Goal: Information Seeking & Learning: Learn about a topic

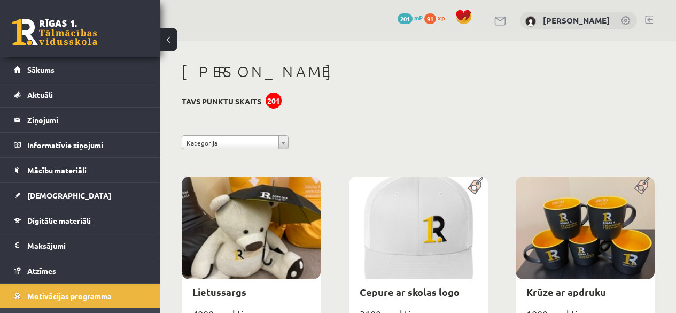
scroll to position [1812, 0]
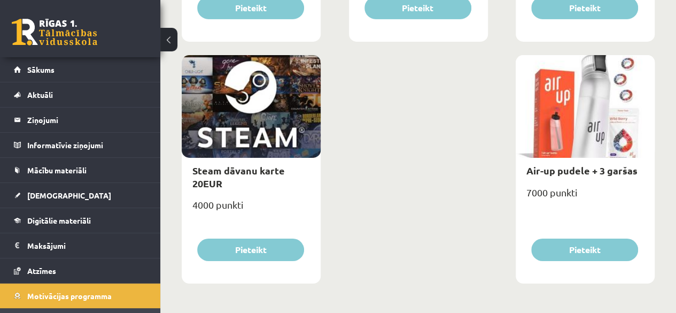
drag, startPoint x: 0, startPoint y: 0, endPoint x: 391, endPoint y: 226, distance: 451.7
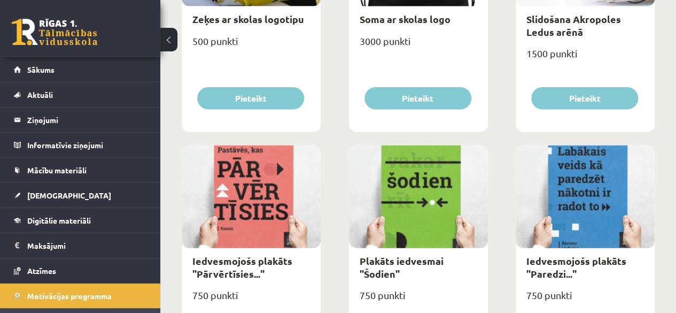
scroll to position [1224, 0]
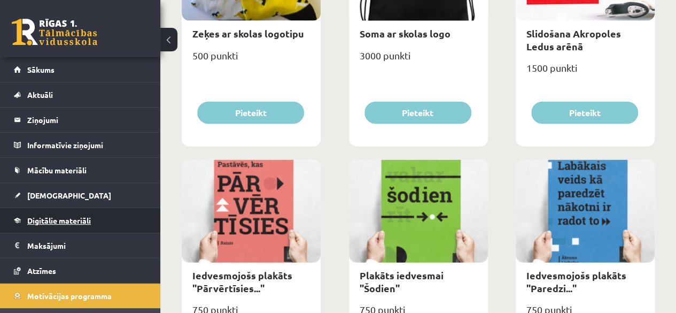
click at [55, 223] on span "Digitālie materiāli" at bounding box center [59, 220] width 64 height 10
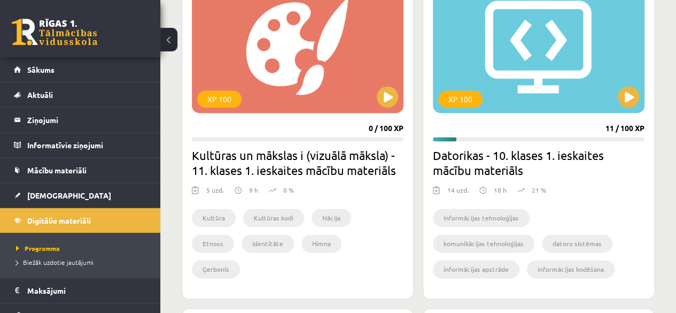
scroll to position [690, 0]
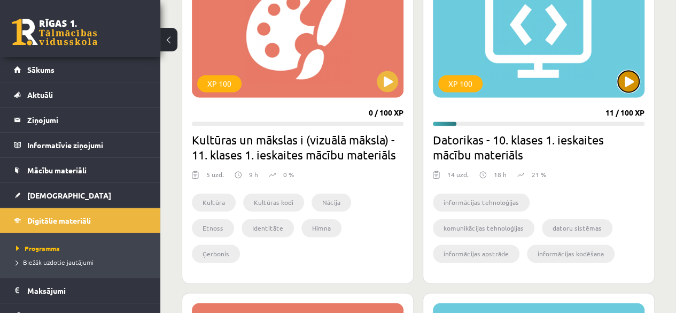
click at [634, 79] on button at bounding box center [628, 81] width 21 height 21
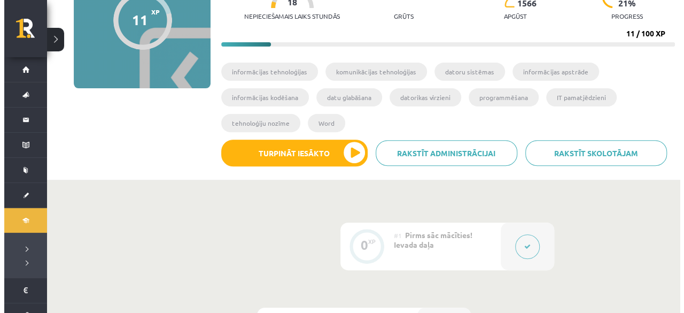
scroll to position [107, 0]
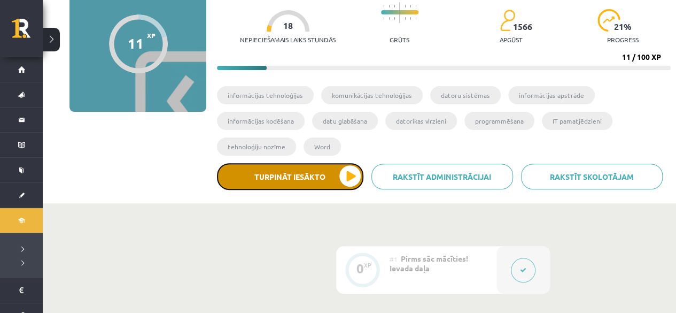
click at [339, 181] on button "Turpināt iesākto" at bounding box center [290, 176] width 146 height 27
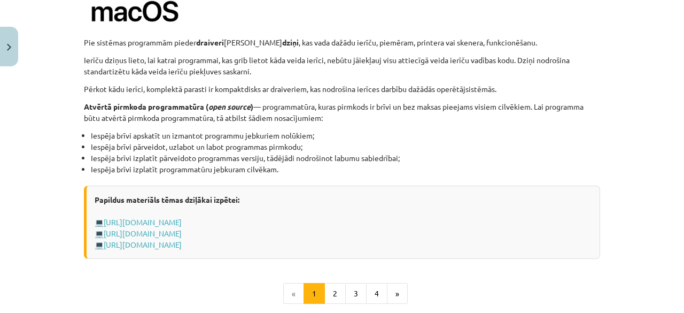
scroll to position [1092, 0]
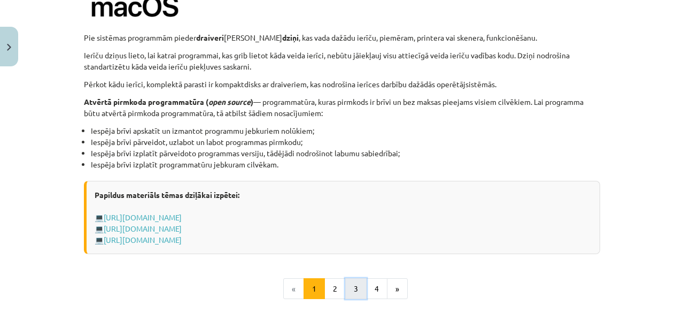
click at [345, 287] on button "3" at bounding box center [355, 288] width 21 height 21
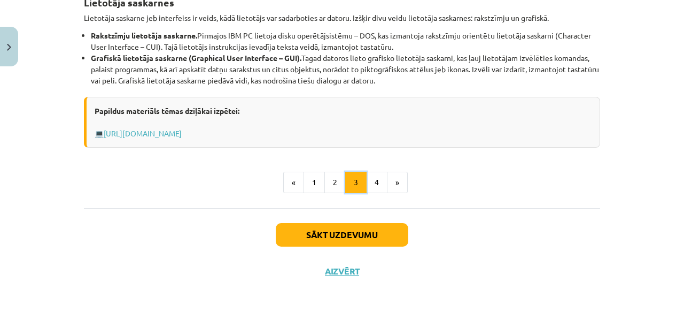
scroll to position [508, 0]
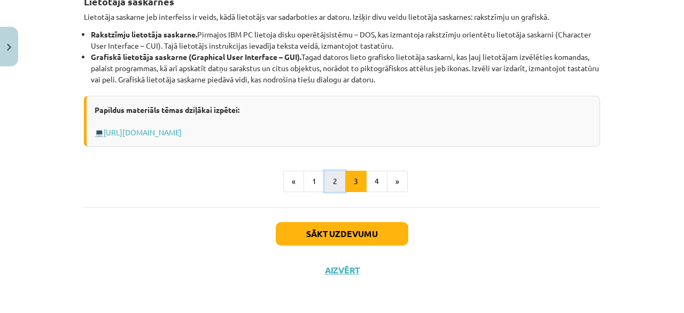
click at [332, 187] on button "2" at bounding box center [334, 180] width 21 height 21
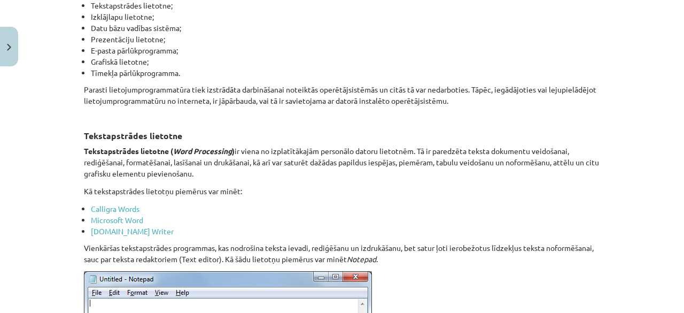
scroll to position [321, 0]
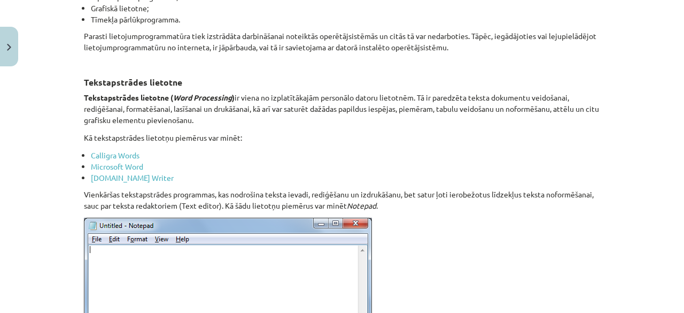
drag, startPoint x: 66, startPoint y: 107, endPoint x: 35, endPoint y: 122, distance: 33.9
click at [35, 122] on div "Mācību tēma: Datorikas - 10. klases 1. ieskaites mācību materiāls #4 3. tēma – …" at bounding box center [342, 156] width 684 height 313
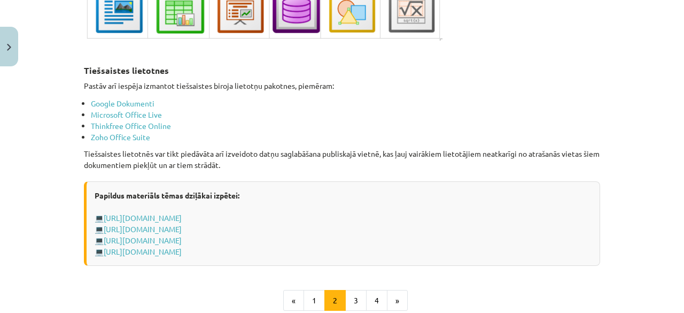
scroll to position [1817, 0]
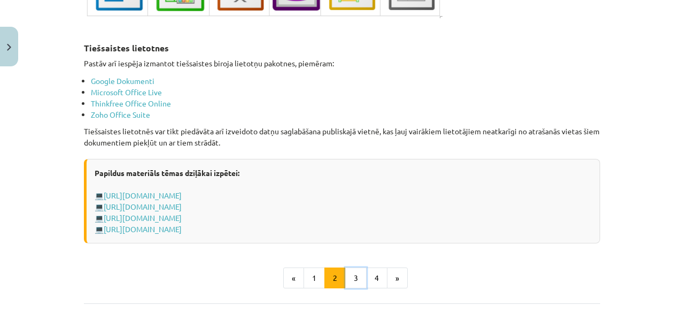
click at [347, 272] on button "3" at bounding box center [355, 277] width 21 height 21
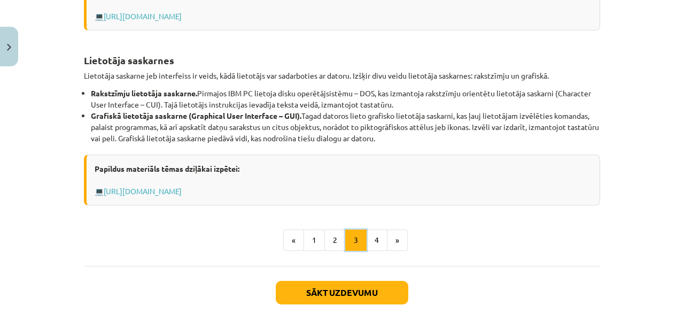
scroll to position [455, 0]
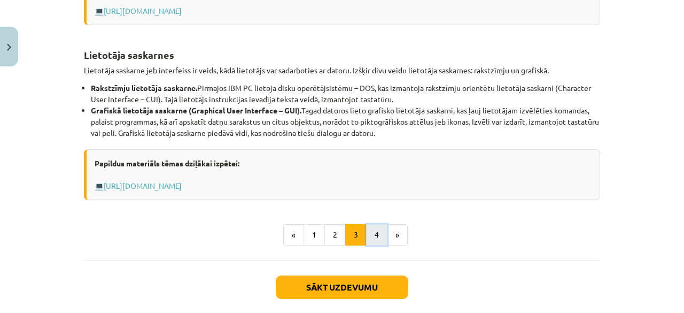
click at [378, 236] on button "4" at bounding box center [376, 234] width 21 height 21
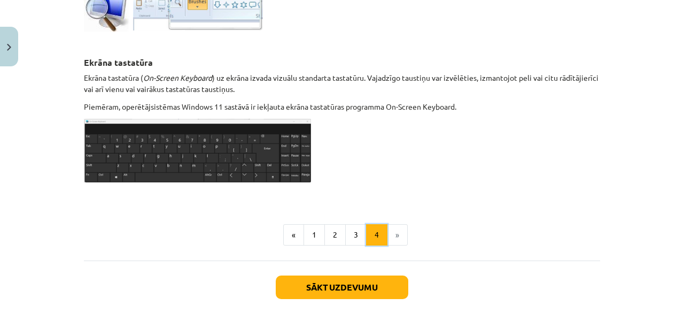
scroll to position [601, 0]
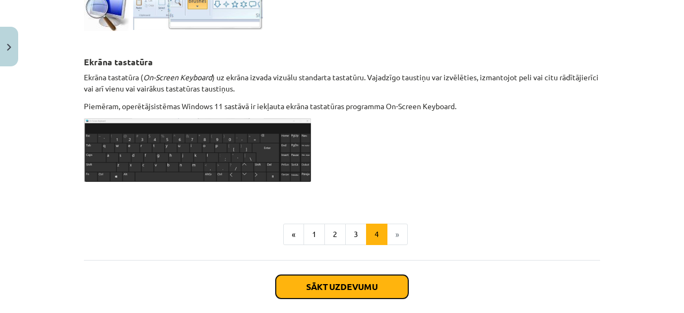
click at [331, 276] on button "Sākt uzdevumu" at bounding box center [342, 287] width 133 height 24
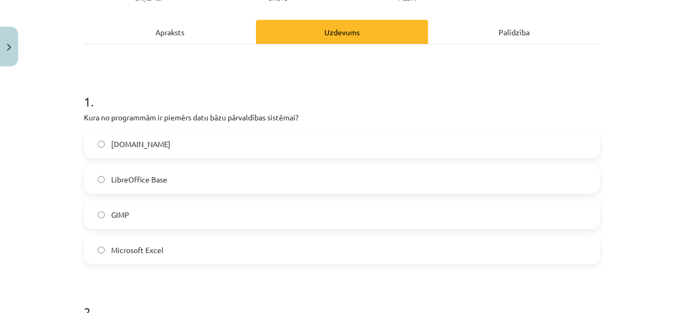
scroll to position [138, 0]
click at [134, 173] on span "LibreOffice Base" at bounding box center [139, 178] width 56 height 11
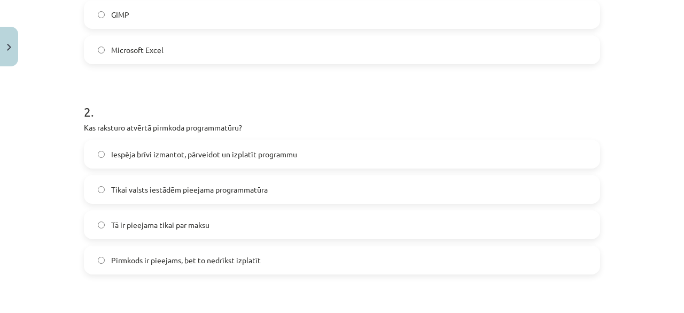
scroll to position [352, 0]
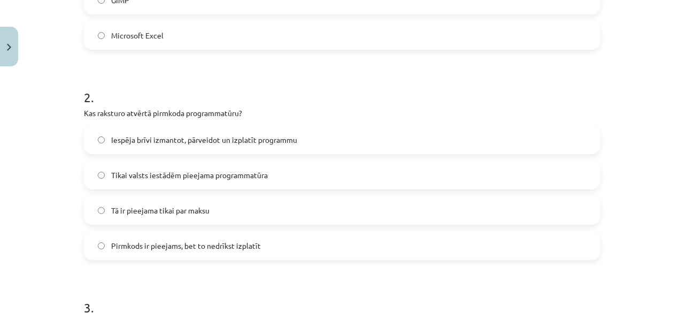
click at [222, 145] on label "Iespēja brīvi izmantot, pārveidot un izplatīt programmu" at bounding box center [342, 139] width 514 height 27
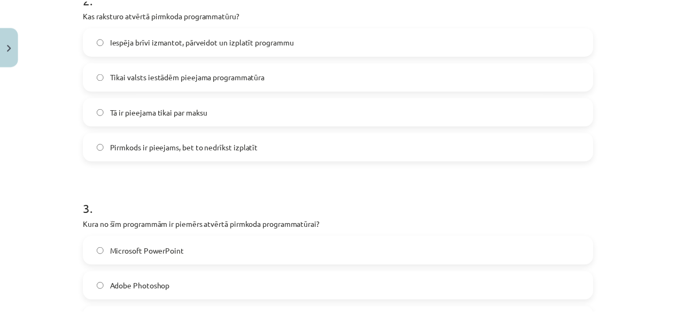
scroll to position [1191, 0]
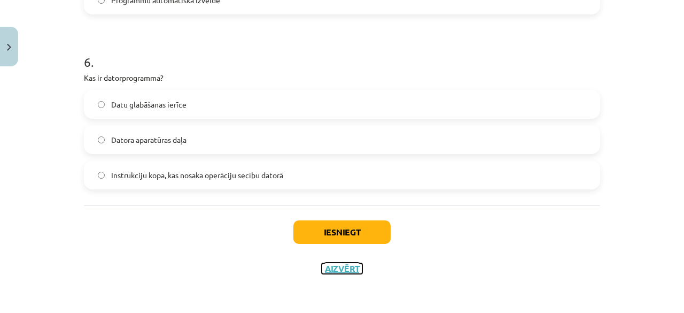
click at [328, 269] on button "Aizvērt" at bounding box center [342, 268] width 41 height 11
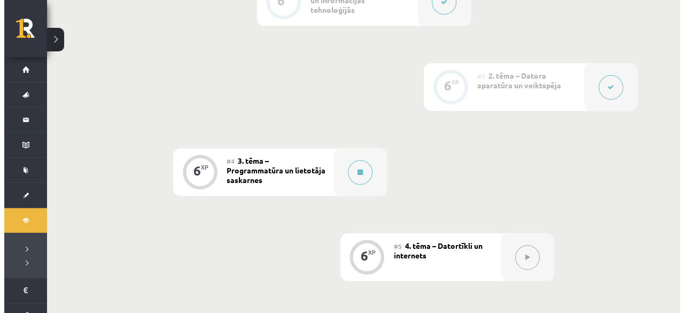
scroll to position [481, 0]
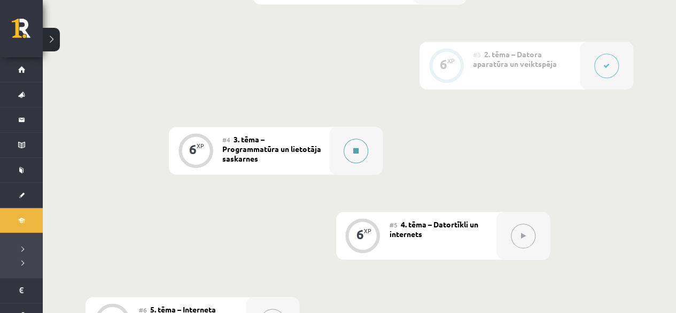
click at [344, 151] on button at bounding box center [356, 150] width 25 height 25
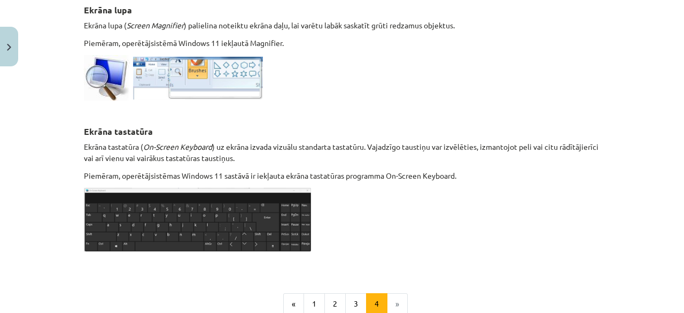
scroll to position [534, 0]
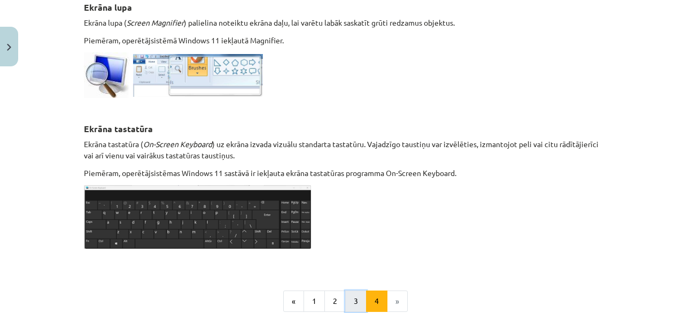
click at [351, 298] on button "3" at bounding box center [355, 300] width 21 height 21
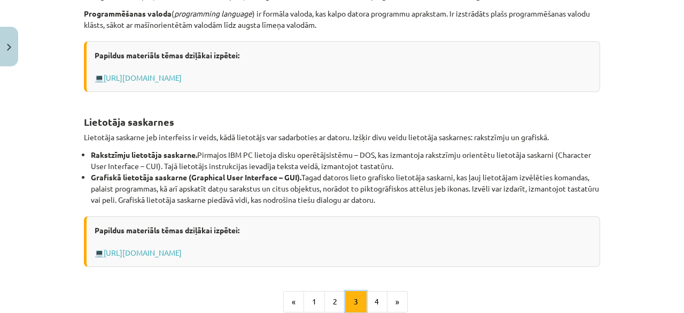
scroll to position [508, 0]
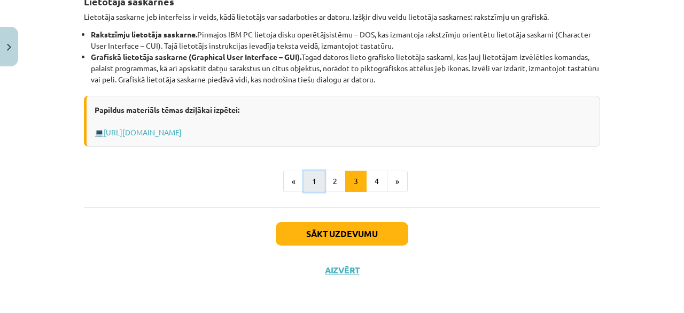
click at [313, 184] on button "1" at bounding box center [313, 180] width 21 height 21
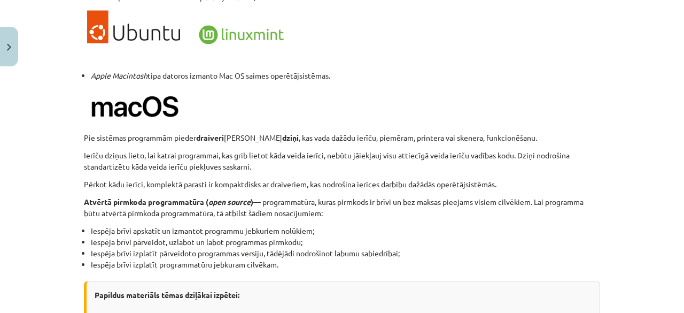
scroll to position [1199, 0]
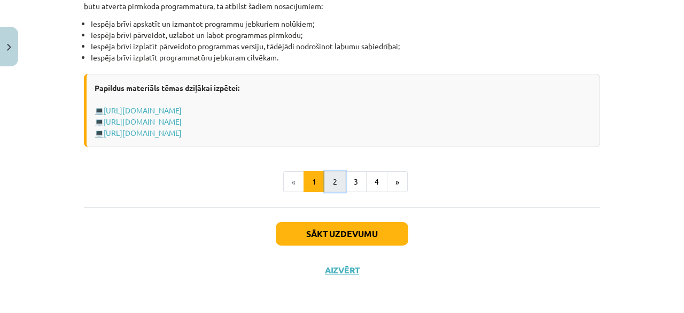
click at [331, 178] on button "2" at bounding box center [334, 181] width 21 height 21
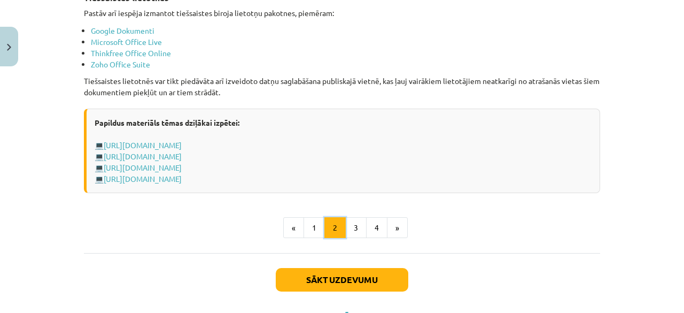
scroll to position [1909, 0]
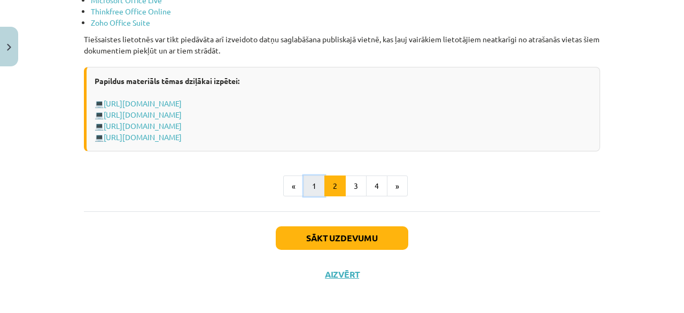
click at [316, 179] on button "1" at bounding box center [313, 185] width 21 height 21
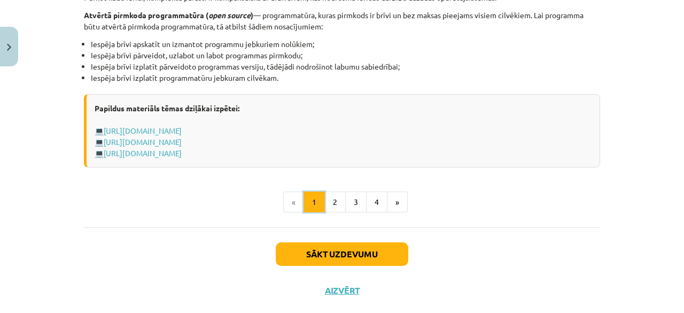
scroll to position [1199, 0]
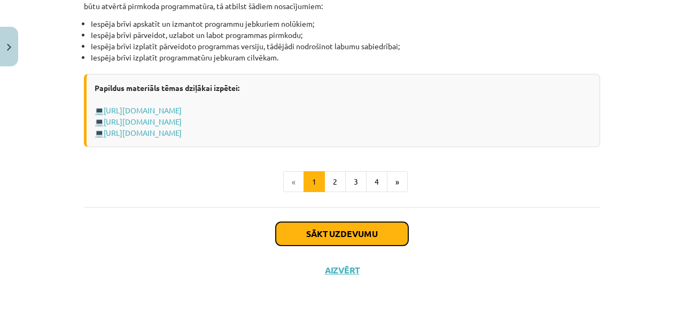
click at [326, 226] on button "Sākt uzdevumu" at bounding box center [342, 234] width 133 height 24
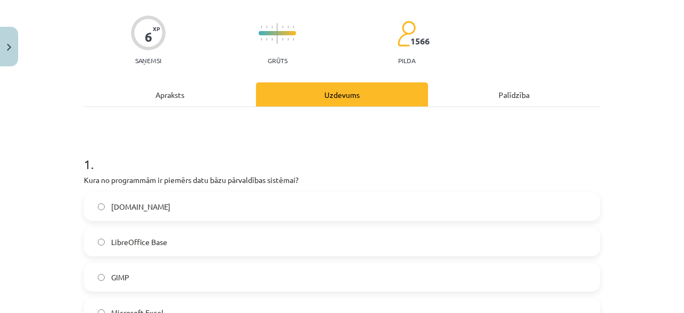
scroll to position [134, 0]
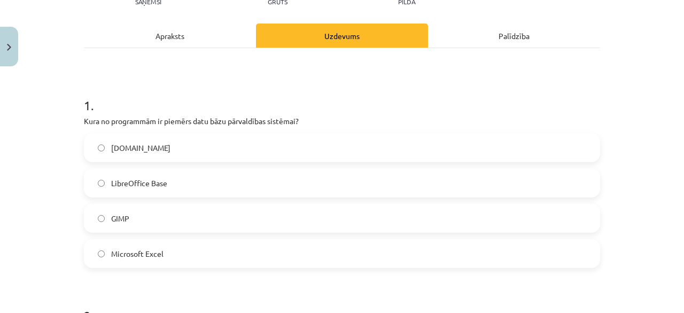
click at [177, 189] on label "LibreOffice Base" at bounding box center [342, 182] width 514 height 27
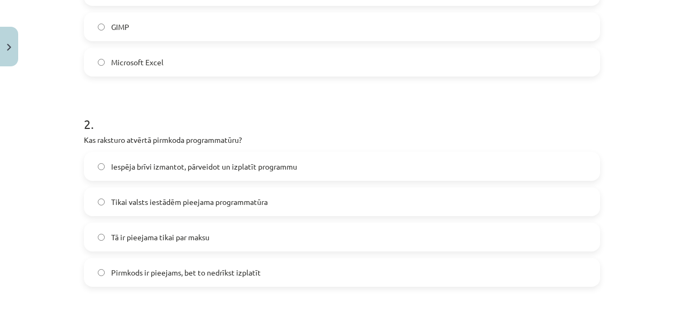
scroll to position [347, 0]
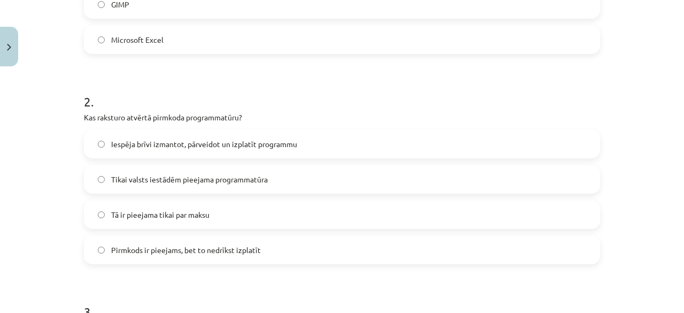
click at [173, 147] on span "Iespēja brīvi izmantot, pārveidot un izplatīt programmu" at bounding box center [204, 143] width 186 height 11
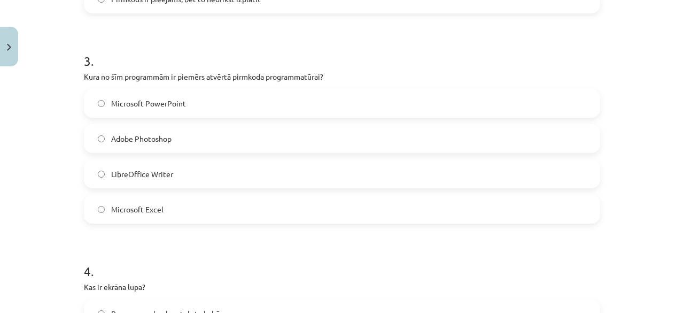
scroll to position [614, 0]
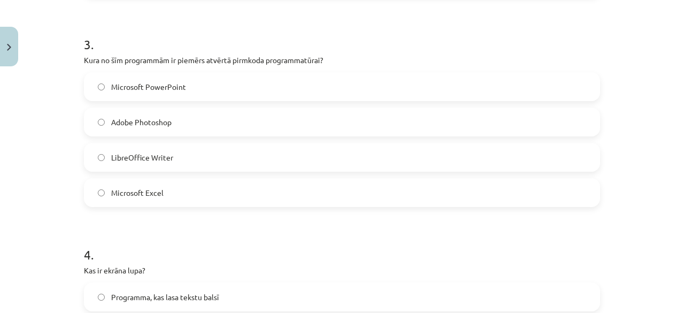
click at [111, 130] on label "Adobe Photoshop" at bounding box center [342, 121] width 514 height 27
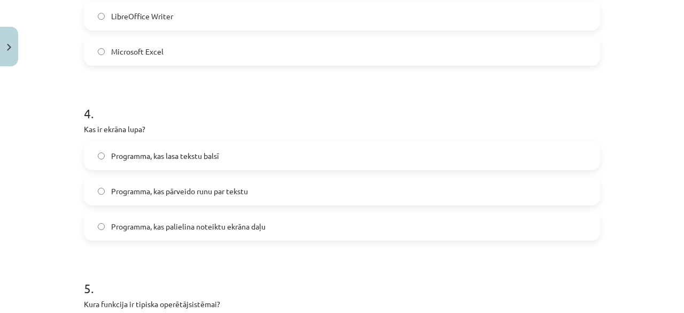
scroll to position [775, 0]
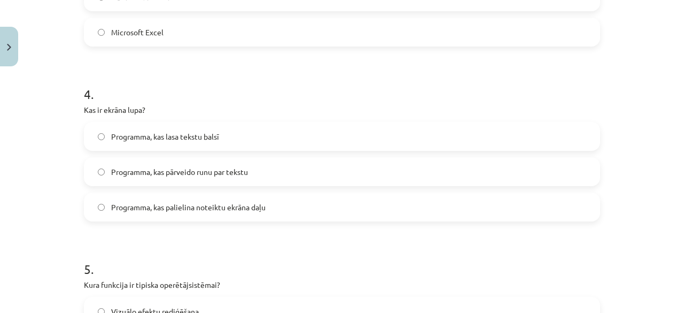
click at [173, 212] on label "Programma, kas palielina noteiktu ekrāna daļu" at bounding box center [342, 206] width 514 height 27
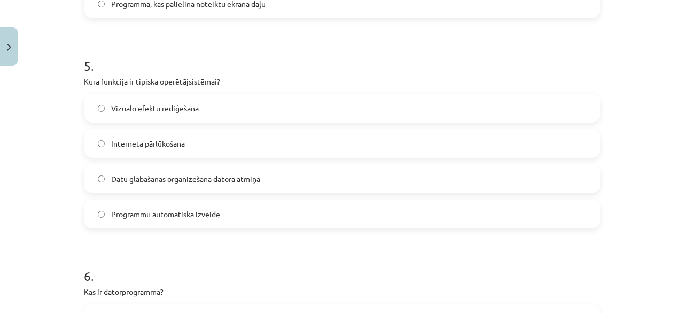
scroll to position [988, 0]
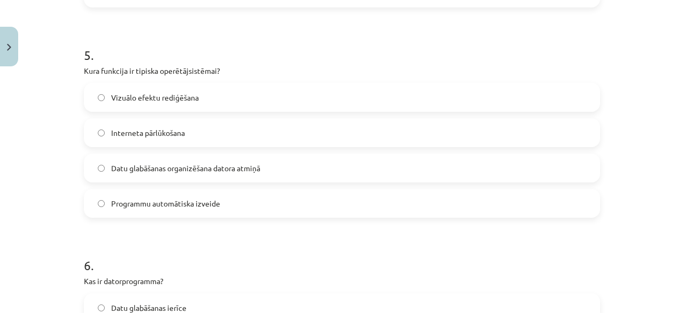
click at [200, 170] on span "Datu glabāšanas organizēšana datora atmiņā" at bounding box center [185, 167] width 149 height 11
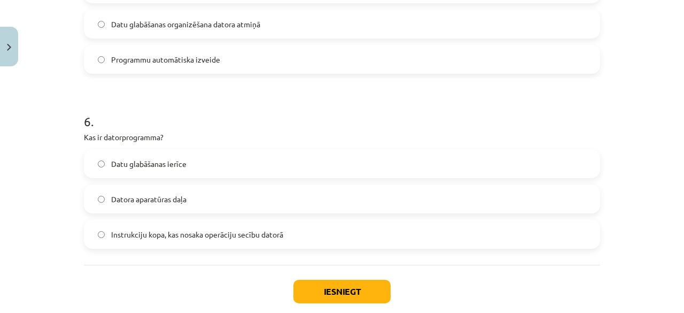
scroll to position [1149, 0]
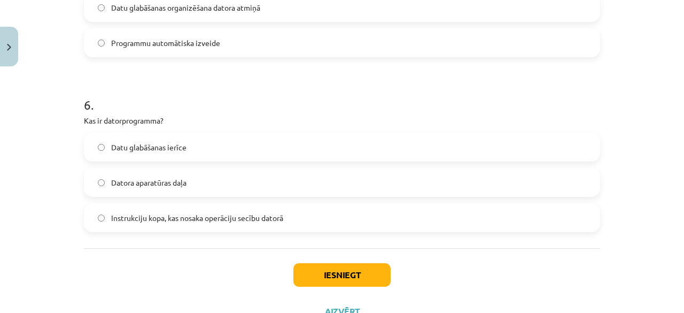
click at [114, 220] on span "Instrukciju kopa, kas nosaka operāciju secību datorā" at bounding box center [197, 217] width 172 height 11
click at [326, 271] on button "Iesniegt" at bounding box center [341, 275] width 97 height 24
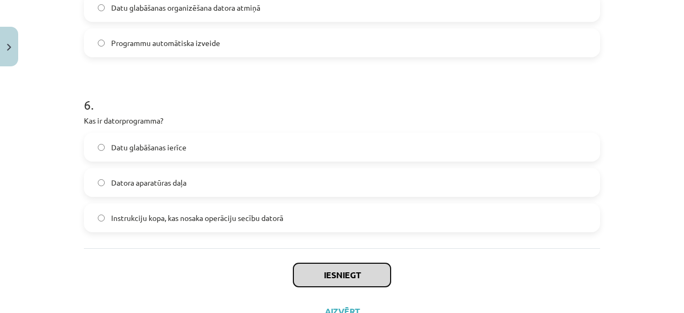
click at [377, 281] on button "Iesniegt" at bounding box center [341, 275] width 97 height 24
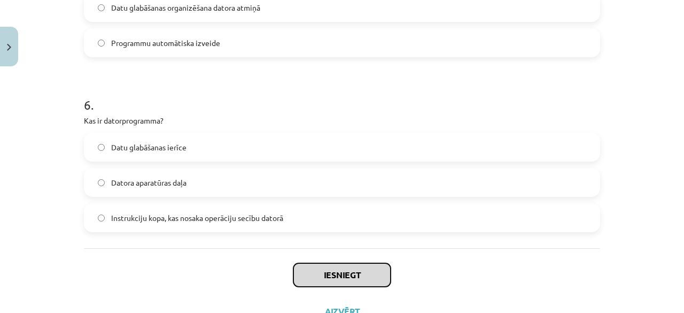
click at [377, 281] on button "Iesniegt" at bounding box center [341, 275] width 97 height 24
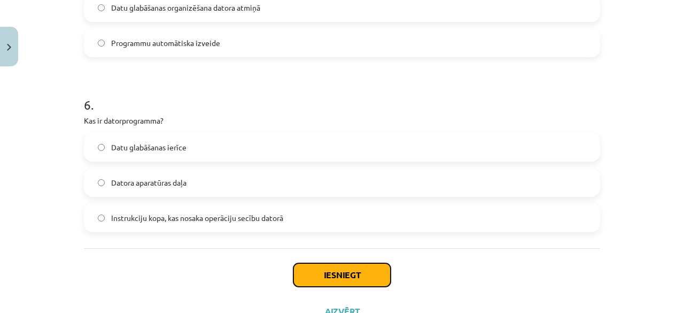
click at [377, 281] on button "Iesniegt" at bounding box center [341, 275] width 97 height 24
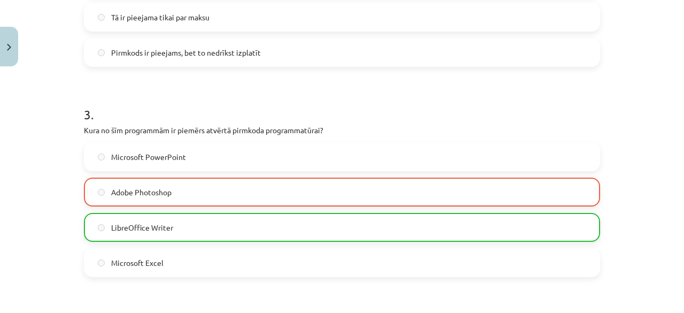
scroll to position [561, 0]
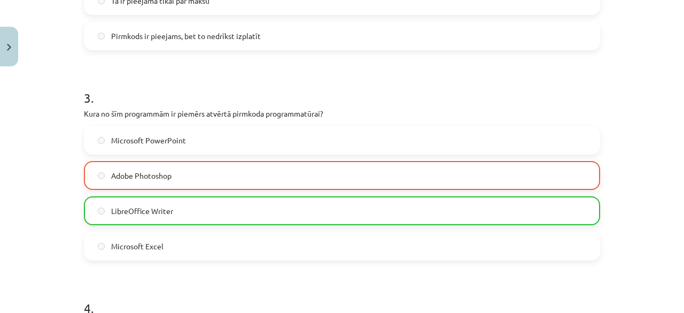
click at [220, 168] on label "Adobe Photoshop" at bounding box center [342, 175] width 514 height 27
click at [213, 202] on label "LibreOffice Writer" at bounding box center [342, 210] width 514 height 27
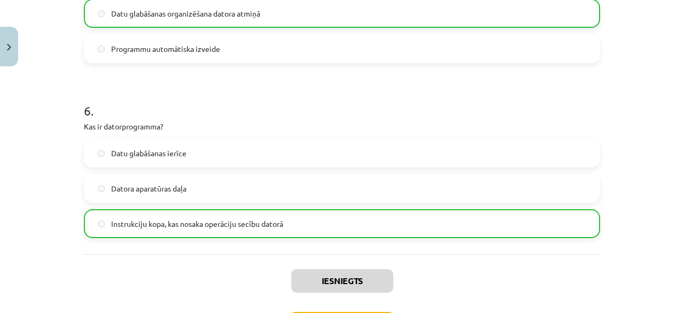
scroll to position [1149, 0]
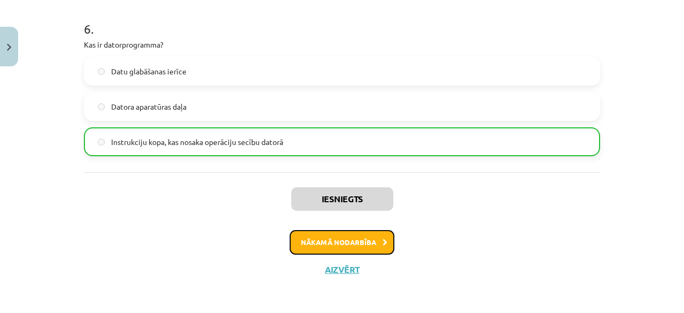
click at [326, 243] on button "Nākamā nodarbība" at bounding box center [342, 242] width 105 height 25
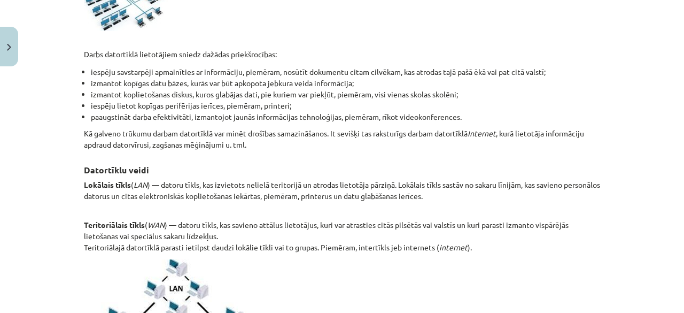
scroll to position [321, 0]
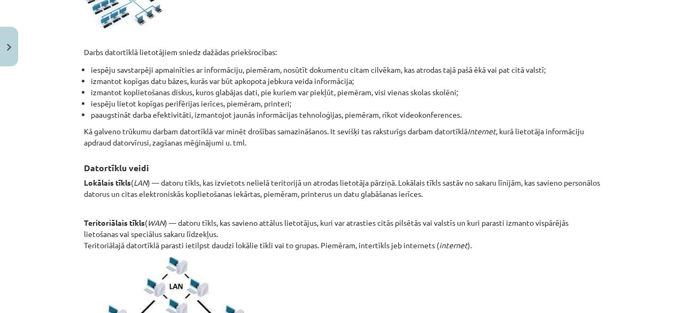
click at [0, 123] on div "Mācību tēma: Datorikas - 10. klases 1. ieskaites mācību materiāls #5 4. tēma – …" at bounding box center [342, 156] width 684 height 313
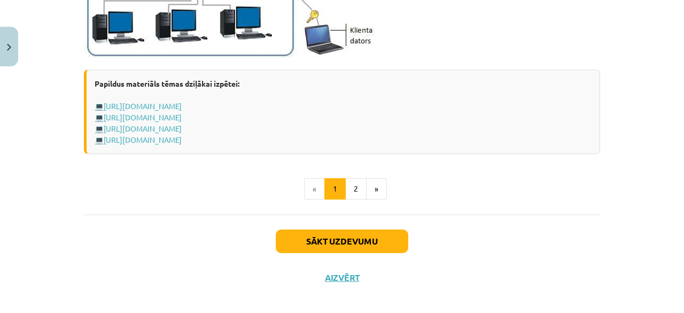
scroll to position [1383, 0]
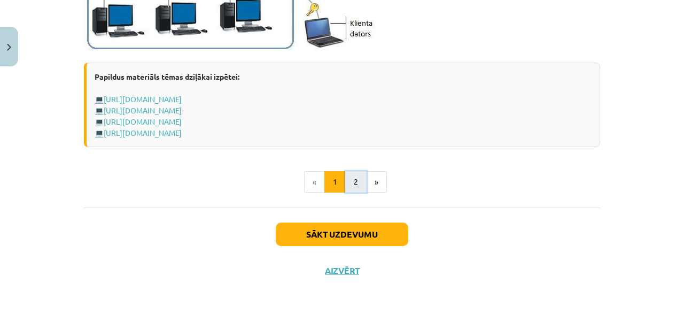
click at [352, 178] on button "2" at bounding box center [355, 181] width 21 height 21
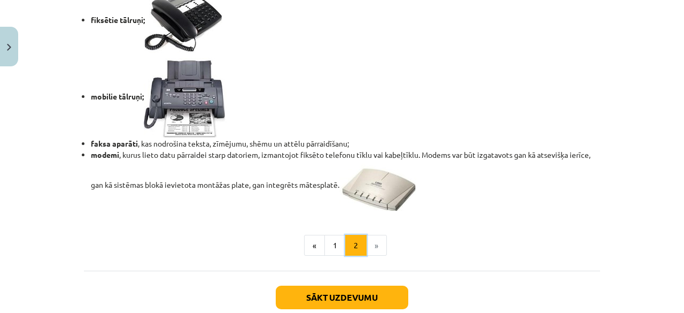
scroll to position [941, 0]
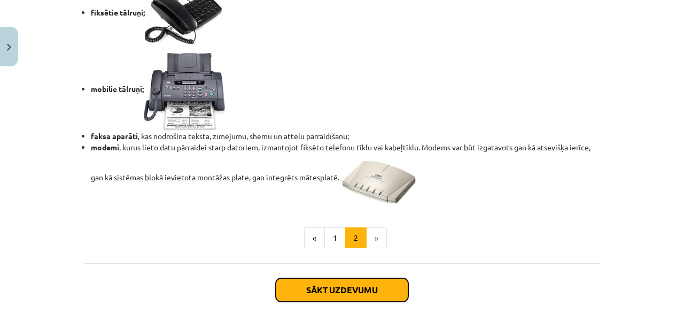
click at [366, 288] on button "Sākt uzdevumu" at bounding box center [342, 290] width 133 height 24
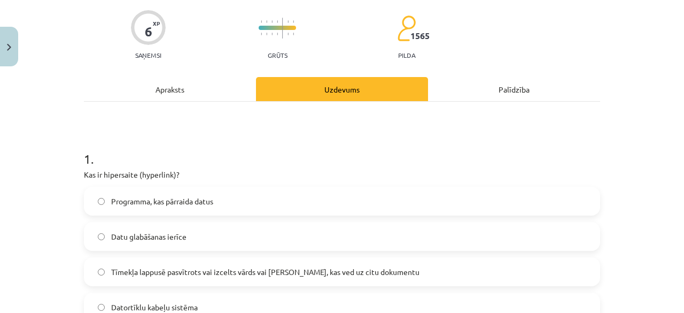
scroll to position [134, 0]
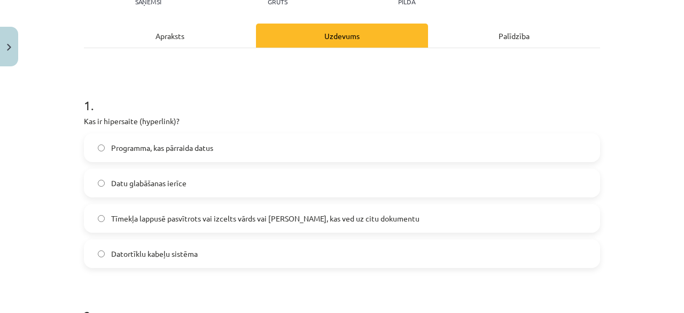
click at [186, 222] on span "Tīmekļa lappusē pasvītrots vai izcelts vārds vai [PERSON_NAME], kas ved uz citu…" at bounding box center [265, 218] width 308 height 11
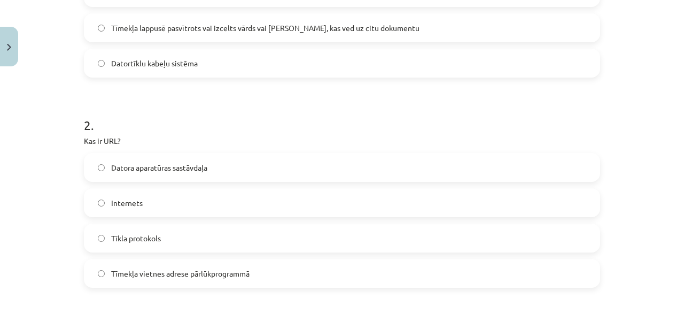
scroll to position [347, 0]
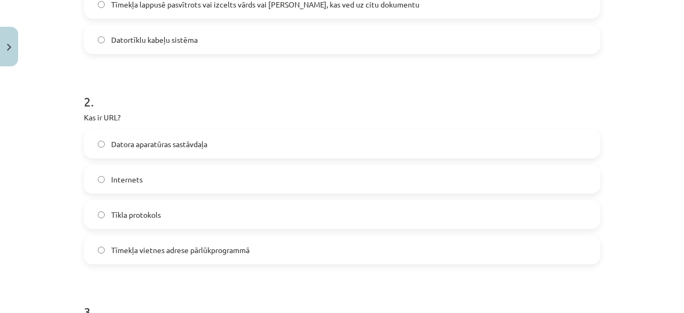
click at [177, 242] on label "Tīmekļa vietnes adrese pārlūkprogrammā" at bounding box center [342, 249] width 514 height 27
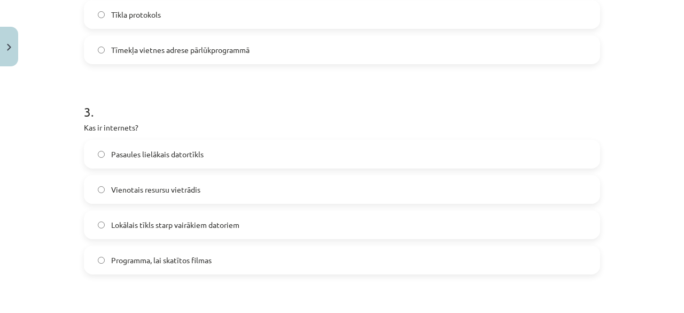
scroll to position [561, 0]
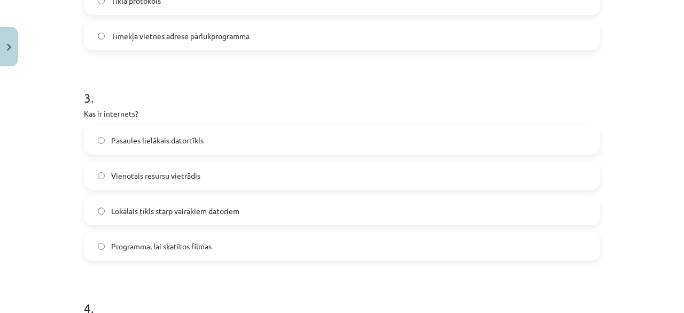
click at [120, 136] on span "Pasaules lielākais datortīkls" at bounding box center [157, 140] width 92 height 11
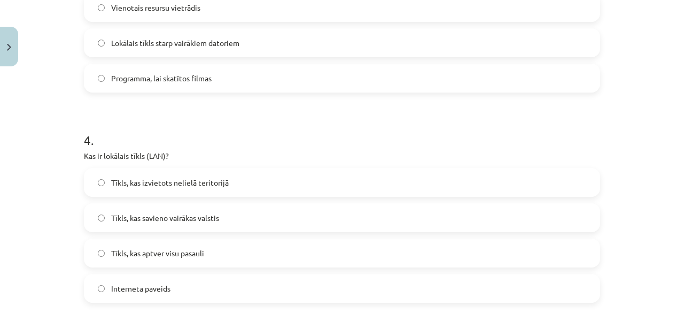
scroll to position [775, 0]
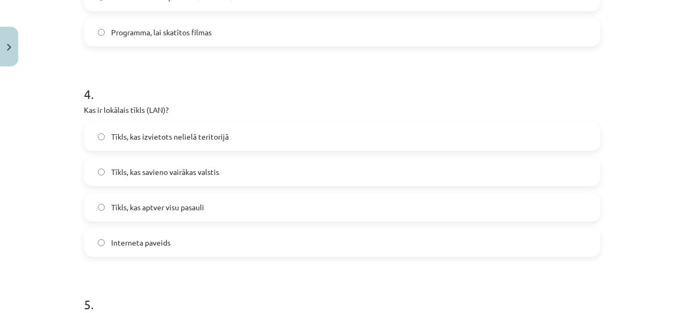
click at [189, 135] on span "Tīkls, kas izvietots nelielā teritorijā" at bounding box center [170, 136] width 118 height 11
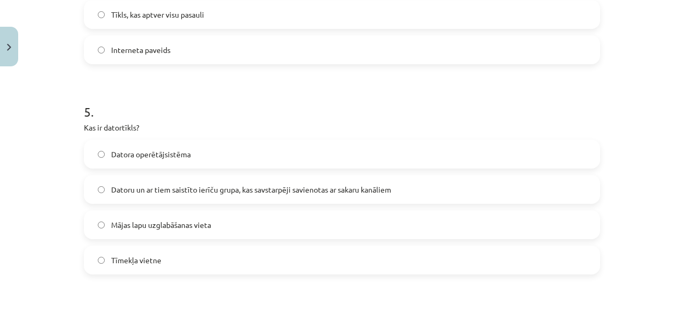
scroll to position [988, 0]
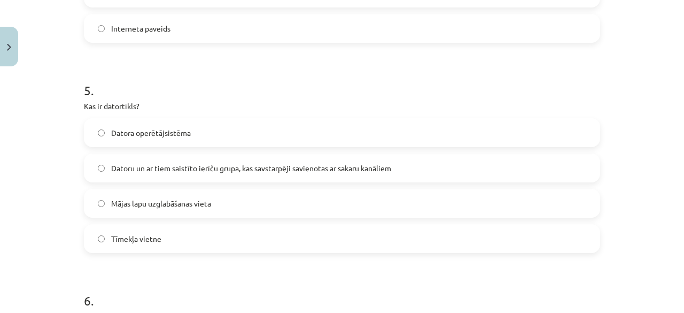
click at [153, 170] on span "Datoru un ar tiem saistīto ierīču grupa, kas savstarpēji savienotas ar sakaru k…" at bounding box center [251, 167] width 280 height 11
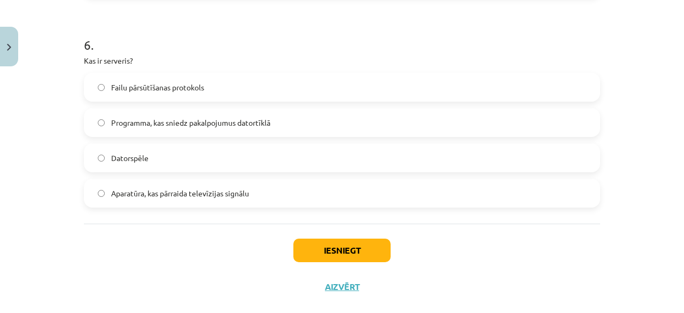
scroll to position [1256, 0]
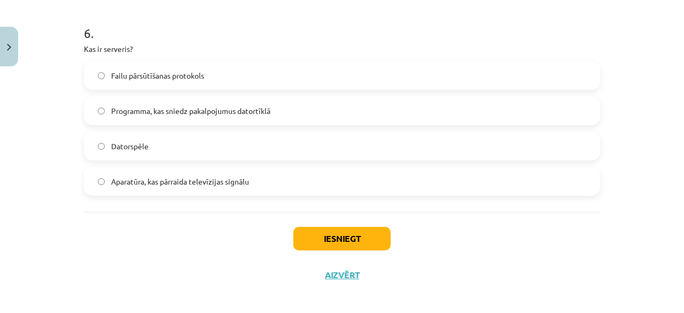
click at [183, 116] on label "Programma, kas sniedz pakalpojumus datortīklā" at bounding box center [342, 110] width 514 height 27
click at [334, 237] on button "Iesniegt" at bounding box center [341, 239] width 97 height 24
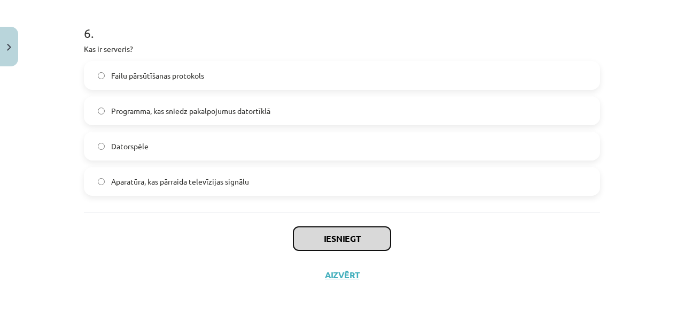
click at [335, 233] on button "Iesniegt" at bounding box center [341, 239] width 97 height 24
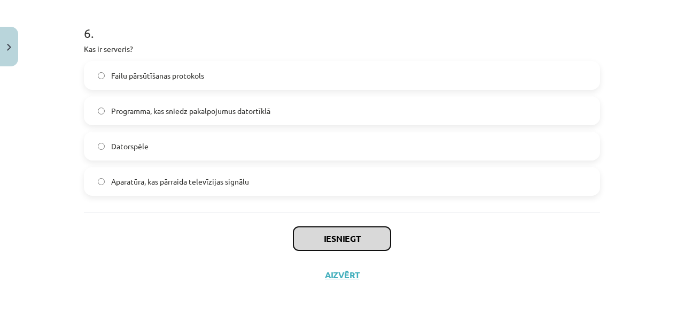
click at [335, 233] on button "Iesniegt" at bounding box center [341, 239] width 97 height 24
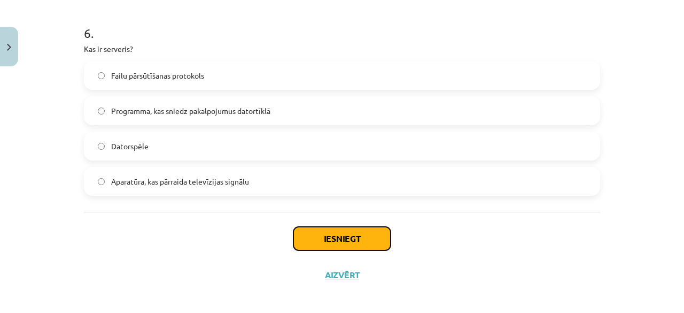
click at [351, 246] on button "Iesniegt" at bounding box center [341, 239] width 97 height 24
click at [330, 236] on button "Iesniegt" at bounding box center [341, 239] width 97 height 24
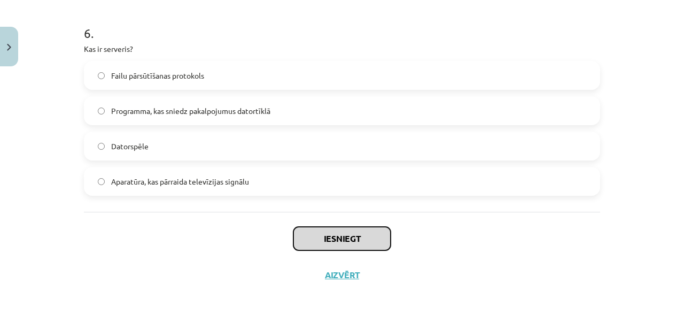
click at [346, 238] on button "Iesniegt" at bounding box center [341, 239] width 97 height 24
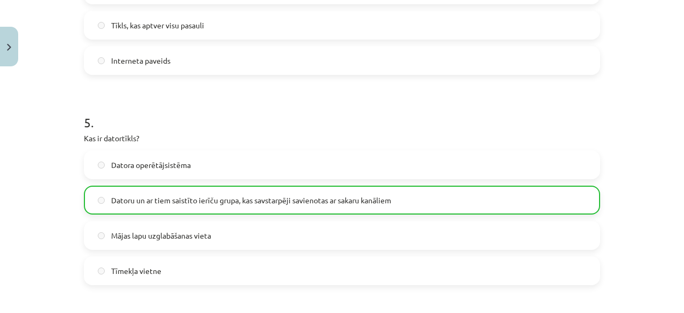
scroll to position [1295, 0]
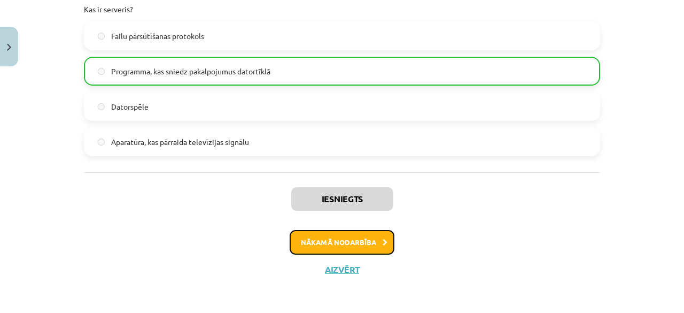
click at [349, 247] on button "Nākamā nodarbība" at bounding box center [342, 242] width 105 height 25
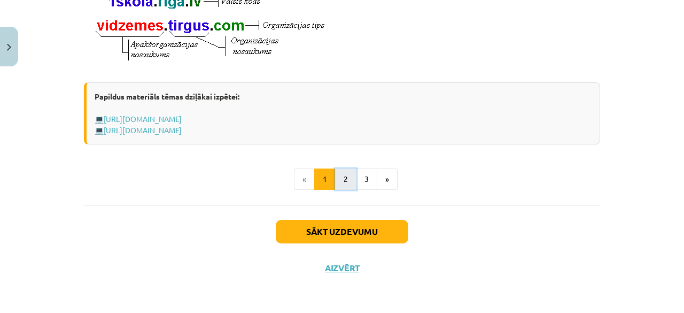
click at [347, 177] on button "2" at bounding box center [345, 178] width 21 height 21
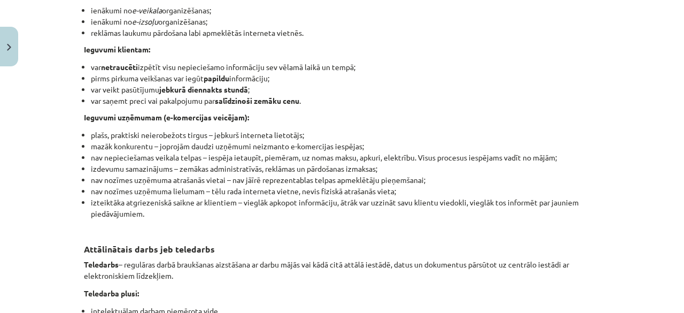
scroll to position [1809, 0]
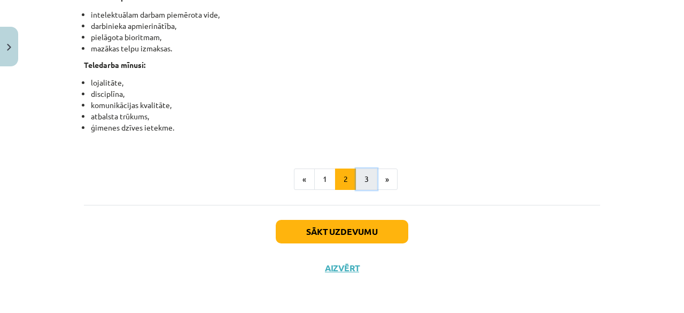
click at [364, 178] on button "3" at bounding box center [366, 178] width 21 height 21
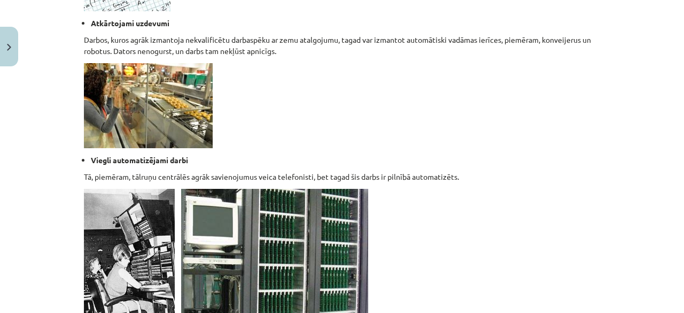
scroll to position [1117, 0]
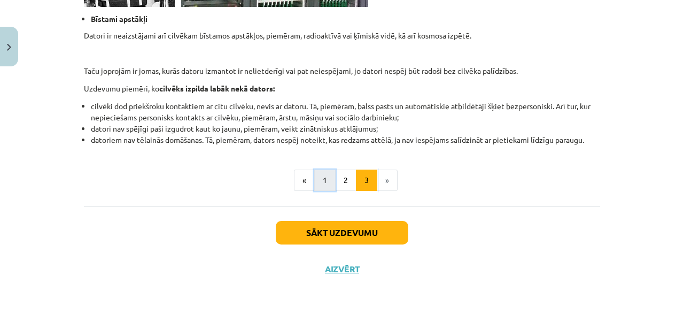
click at [325, 171] on button "1" at bounding box center [324, 179] width 21 height 21
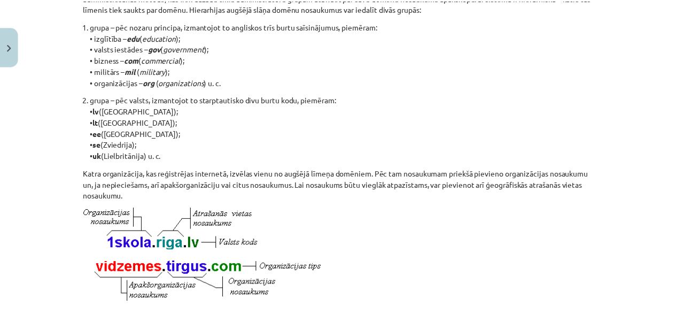
scroll to position [679, 0]
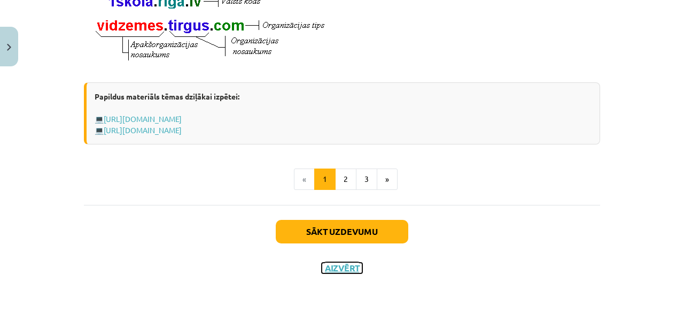
click at [332, 267] on button "Aizvērt" at bounding box center [342, 267] width 41 height 11
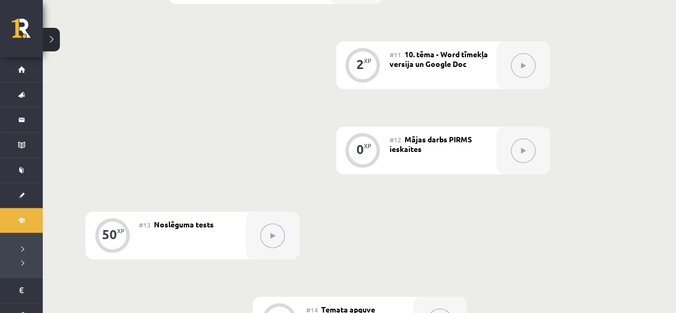
scroll to position [1175, 0]
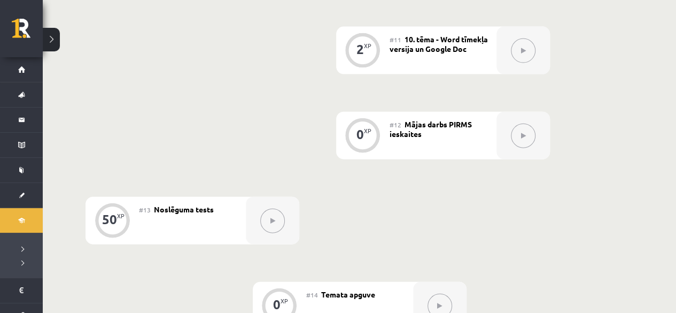
click at [478, 141] on div "#12 Mājas darbs PIRMS ieskaites" at bounding box center [443, 136] width 107 height 48
click at [524, 141] on button at bounding box center [523, 135] width 25 height 25
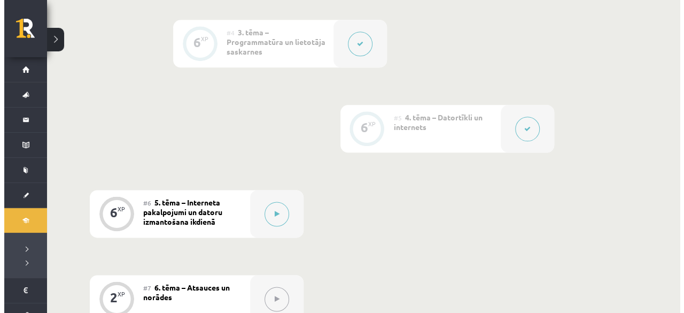
scroll to position [695, 0]
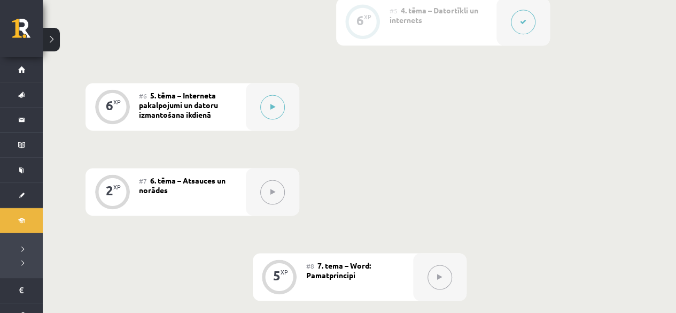
click at [235, 218] on div "0 XP #1 Pirms sāc mācīties! Ievada daļa 6 XP #2 1. tēma – Ievads datorikā un in…" at bounding box center [359, 234] width 548 height 1152
click at [251, 180] on div at bounding box center [272, 192] width 53 height 48
click at [276, 109] on button at bounding box center [272, 107] width 25 height 25
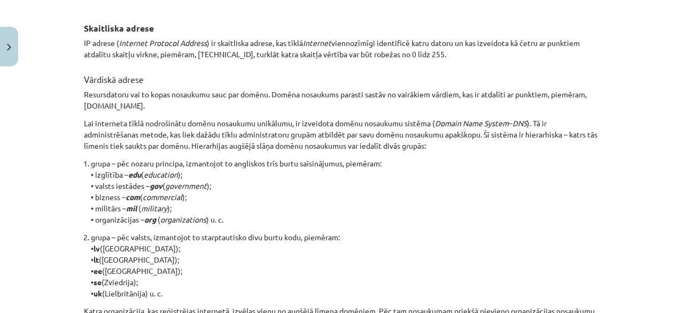
scroll to position [305, 0]
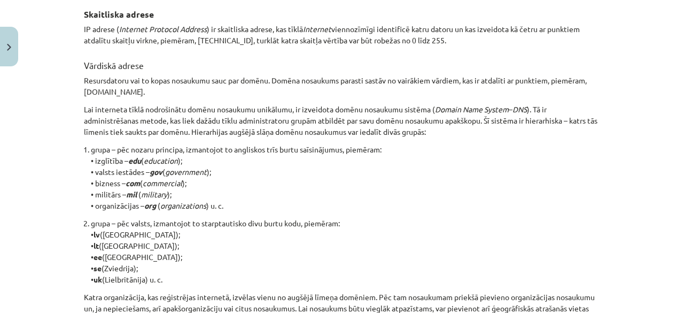
drag, startPoint x: 131, startPoint y: 126, endPoint x: 104, endPoint y: 135, distance: 28.7
click at [104, 135] on p "Lai interneta tīklā nodrošinātu domēnu nosaukumu unikālumu, ir izveidota domēnu…" at bounding box center [342, 121] width 516 height 34
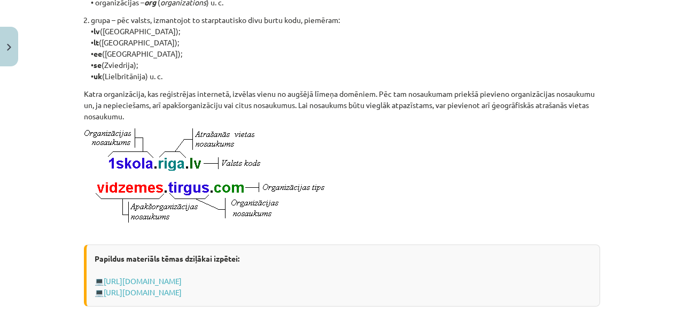
scroll to position [518, 0]
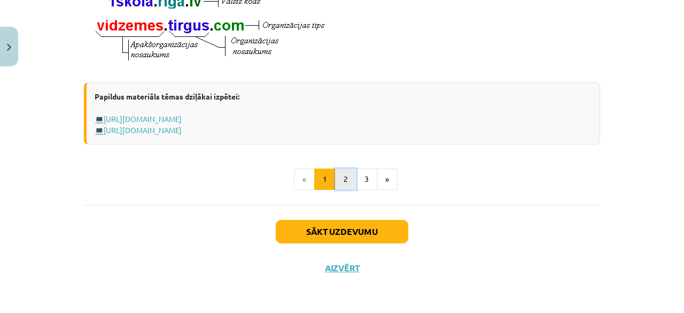
click at [344, 182] on button "2" at bounding box center [345, 178] width 21 height 21
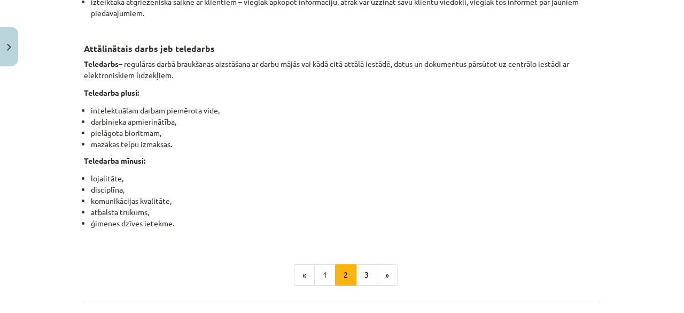
scroll to position [1702, 0]
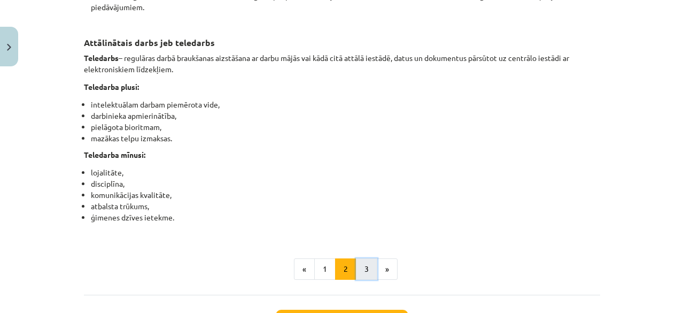
click at [363, 279] on button "3" at bounding box center [366, 268] width 21 height 21
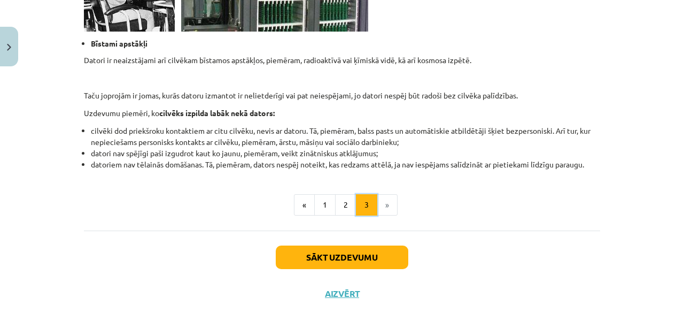
scroll to position [1117, 0]
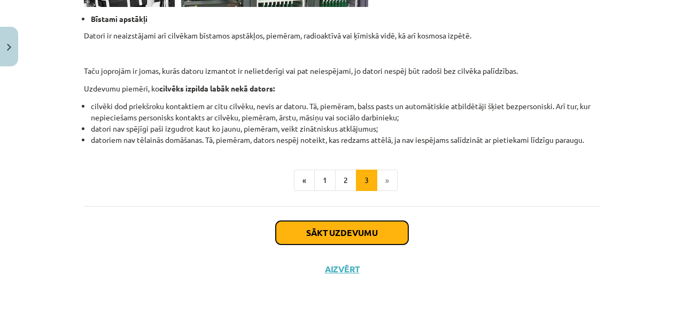
click at [303, 235] on button "Sākt uzdevumu" at bounding box center [342, 233] width 133 height 24
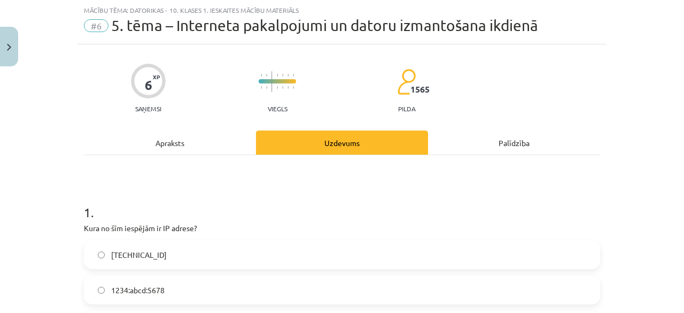
scroll to position [134, 0]
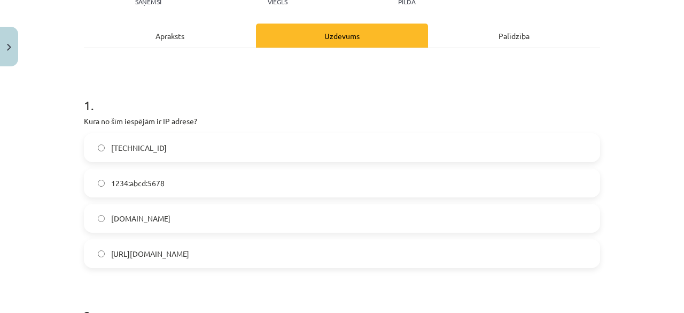
click at [162, 147] on label "[TECHNICAL_ID]" at bounding box center [342, 147] width 514 height 27
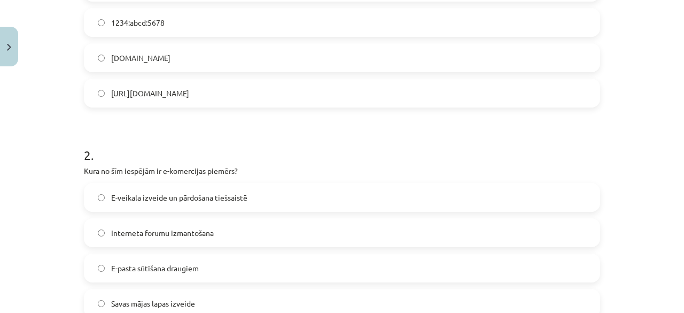
scroll to position [347, 0]
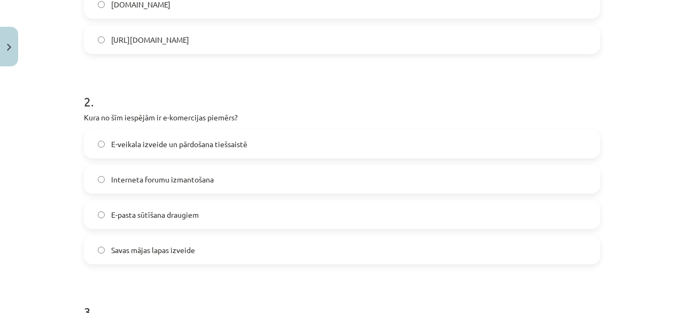
click at [143, 148] on span "E-veikala izveide un pārdošana tiešsaistē" at bounding box center [179, 143] width 136 height 11
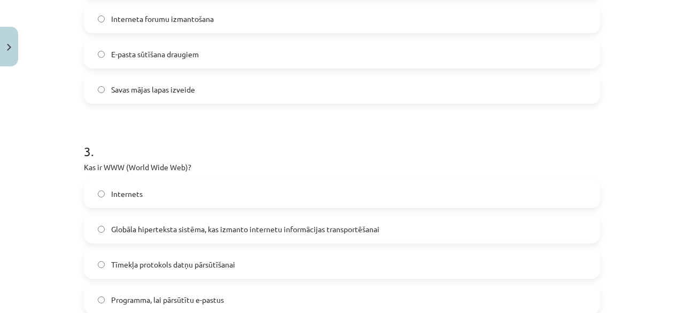
scroll to position [561, 0]
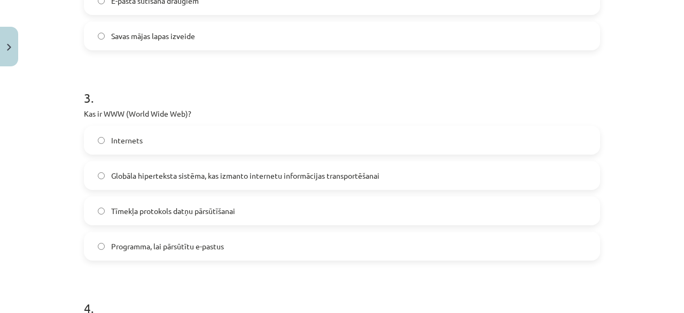
click at [162, 178] on span "Globāla hiperteksta sistēma, kas izmanto internetu informācijas transportēšanai" at bounding box center [245, 175] width 268 height 11
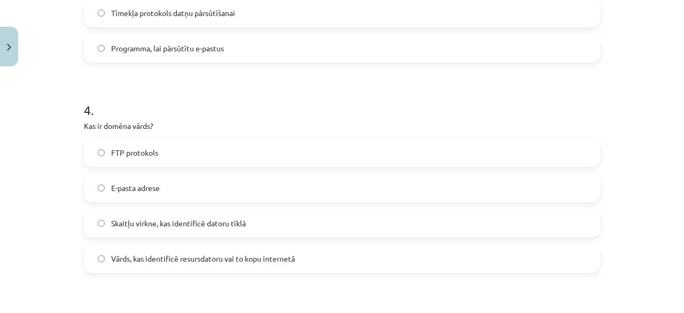
scroll to position [775, 0]
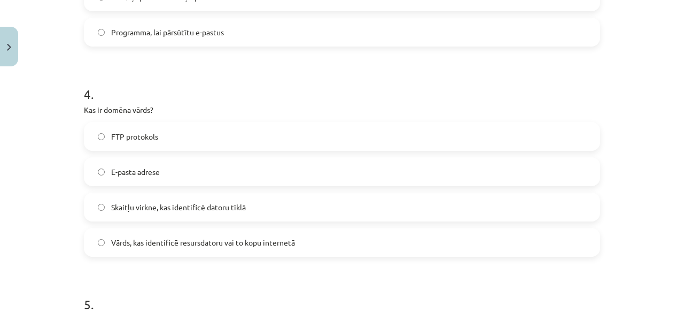
click at [127, 244] on span "Vārds, kas identificē resursdatoru vai to kopu internetā" at bounding box center [203, 242] width 184 height 11
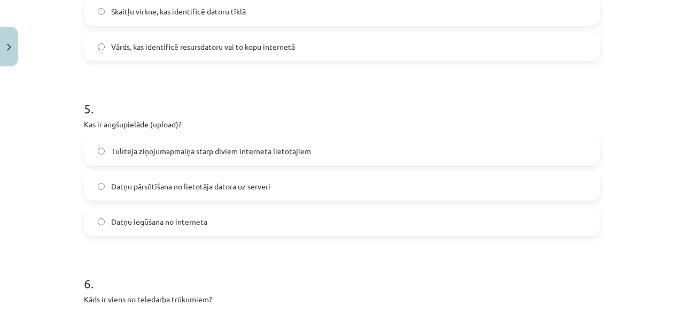
scroll to position [988, 0]
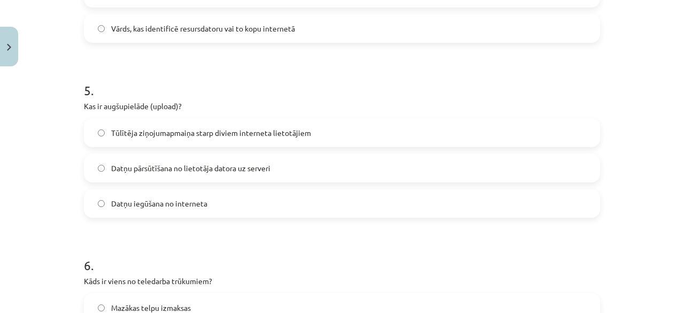
click at [147, 176] on label "Datņu pārsūtīšana no lietotāja datora uz serveri" at bounding box center [342, 167] width 514 height 27
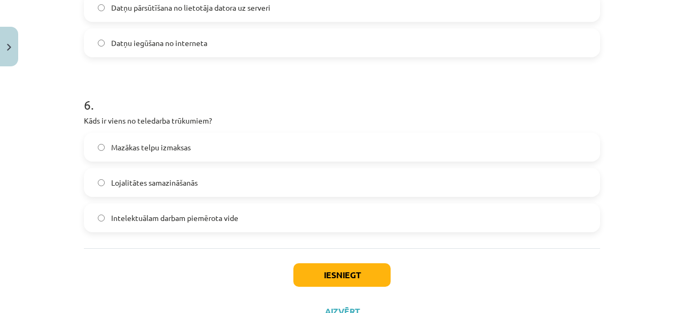
scroll to position [1191, 0]
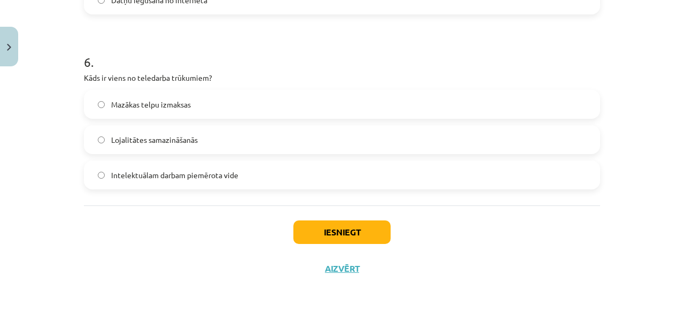
click at [137, 142] on span "Lojalitātes samazināšanās" at bounding box center [154, 139] width 87 height 11
click at [326, 229] on button "Iesniegt" at bounding box center [341, 232] width 97 height 24
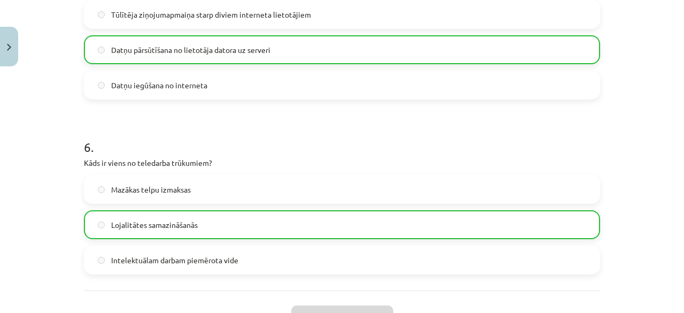
scroll to position [1085, 0]
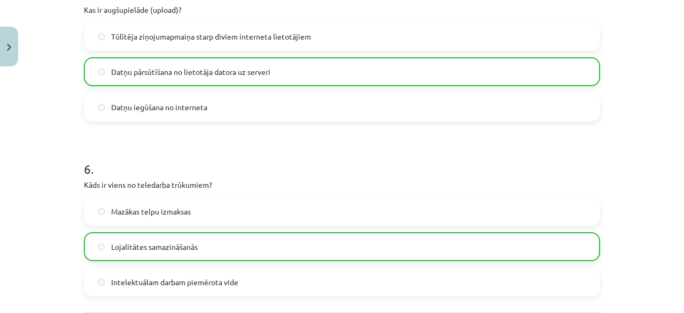
drag, startPoint x: 528, startPoint y: 135, endPoint x: 287, endPoint y: 153, distance: 241.1
click at [287, 153] on h1 "6 ." at bounding box center [342, 159] width 516 height 33
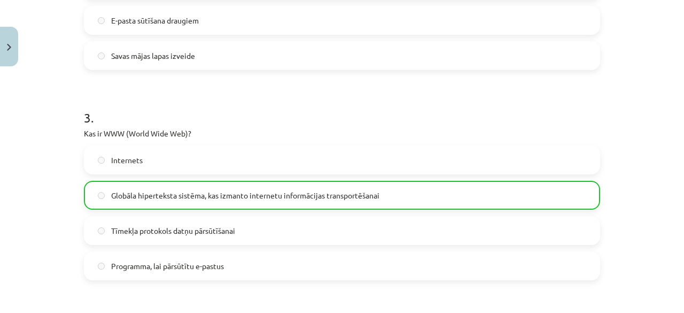
scroll to position [1225, 0]
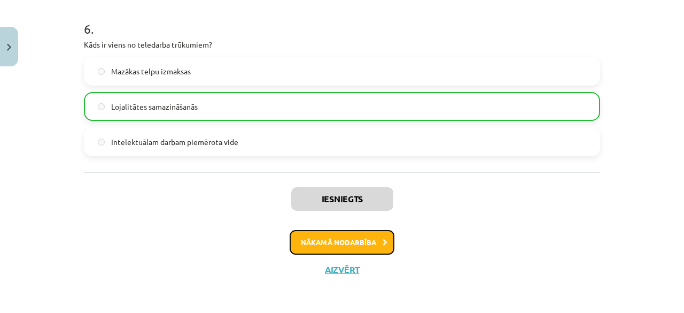
click at [323, 240] on button "Nākamā nodarbība" at bounding box center [342, 242] width 105 height 25
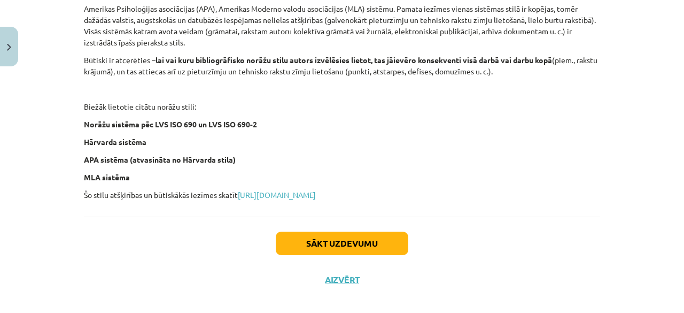
scroll to position [505, 0]
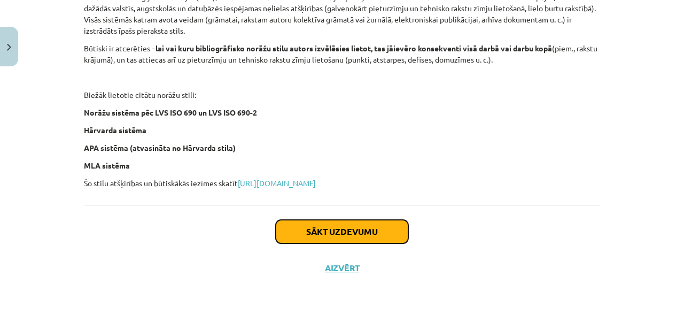
click at [316, 240] on button "Sākt uzdevumu" at bounding box center [342, 232] width 133 height 24
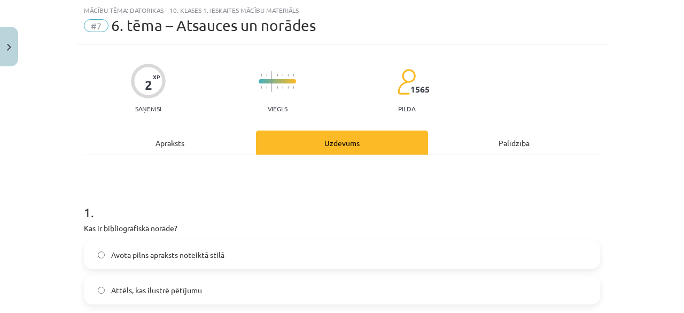
scroll to position [134, 0]
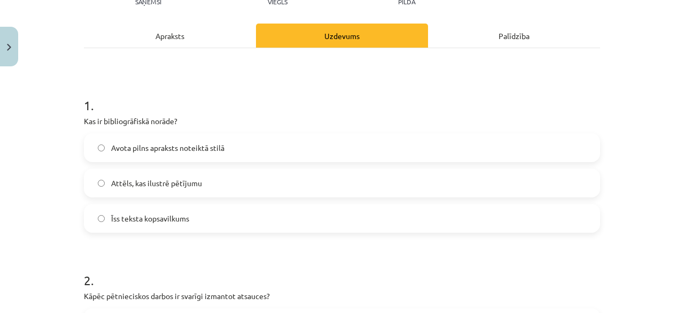
click at [160, 155] on label "Avota pilns apraksts noteiktā stilā" at bounding box center [342, 147] width 514 height 27
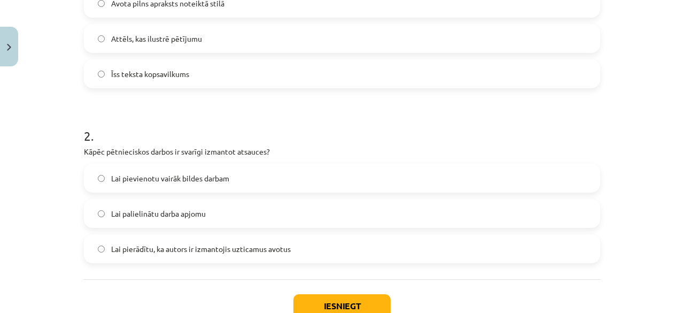
scroll to position [294, 0]
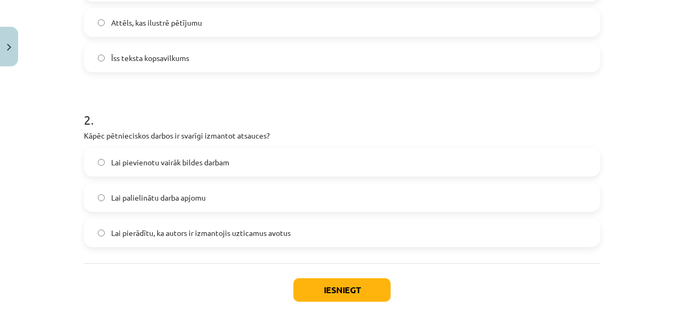
click at [201, 236] on span "Lai pierādītu, ka autors ir izmantojis uzticamus avotus" at bounding box center [201, 232] width 180 height 11
click at [336, 285] on button "Iesniegt" at bounding box center [341, 290] width 97 height 24
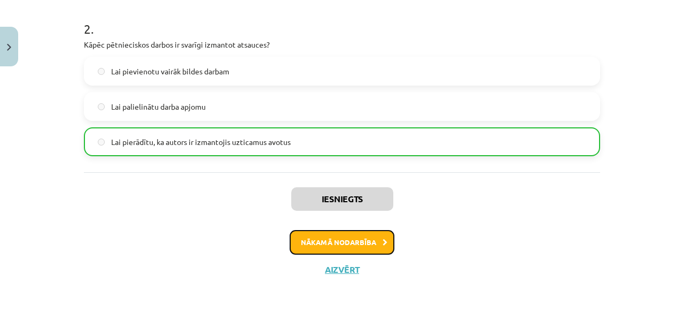
click at [351, 241] on button "Nākamā nodarbība" at bounding box center [342, 242] width 105 height 25
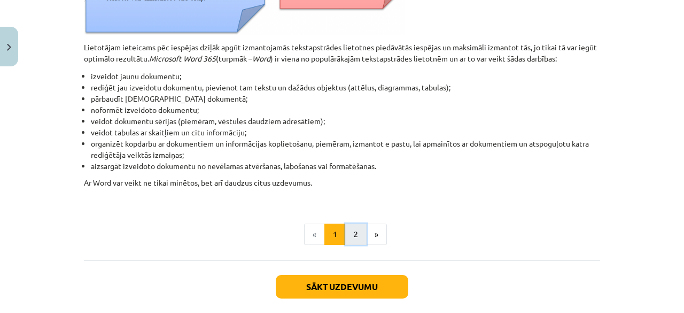
click at [345, 230] on button "2" at bounding box center [355, 233] width 21 height 21
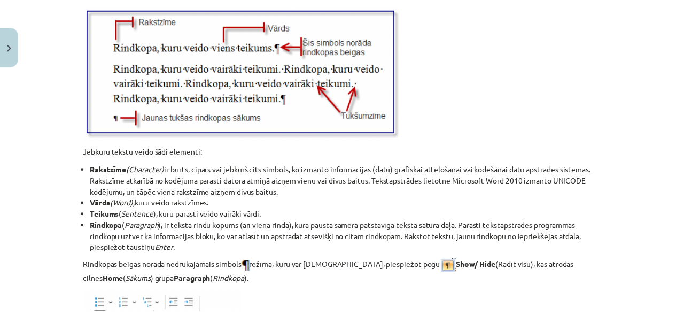
scroll to position [1454, 0]
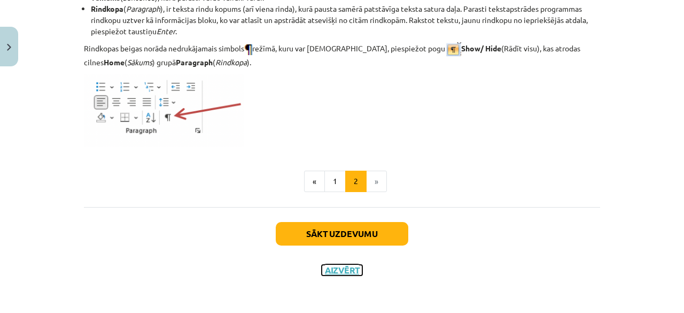
click at [336, 266] on button "Aizvērt" at bounding box center [342, 269] width 41 height 11
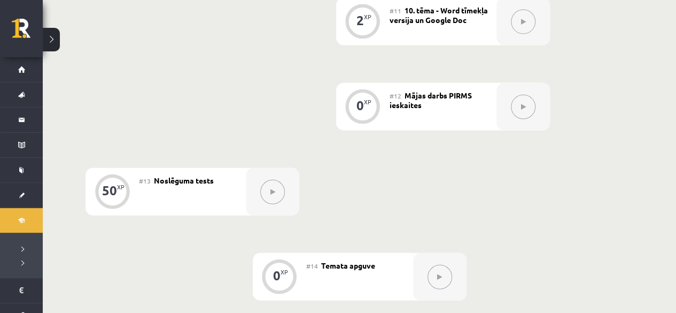
scroll to position [1229, 0]
